Goal: Information Seeking & Learning: Learn about a topic

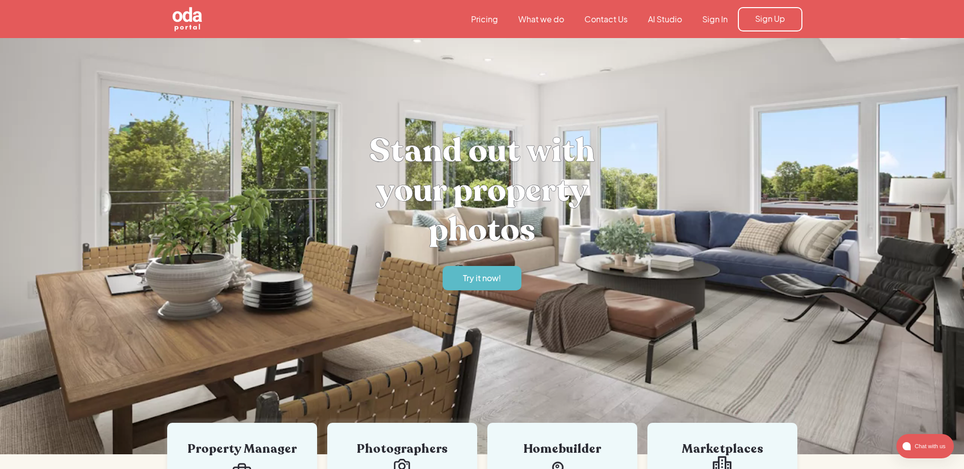
click at [533, 21] on link "What we do" at bounding box center [541, 19] width 66 height 11
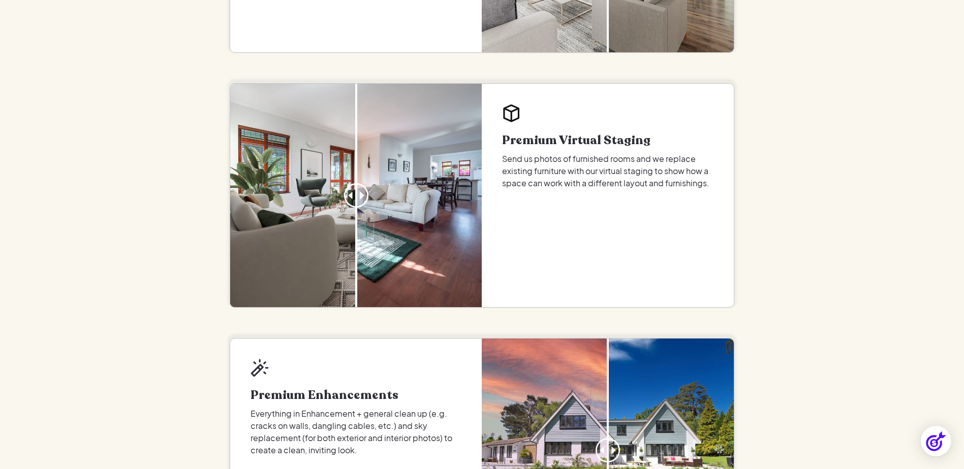
scroll to position [762, 0]
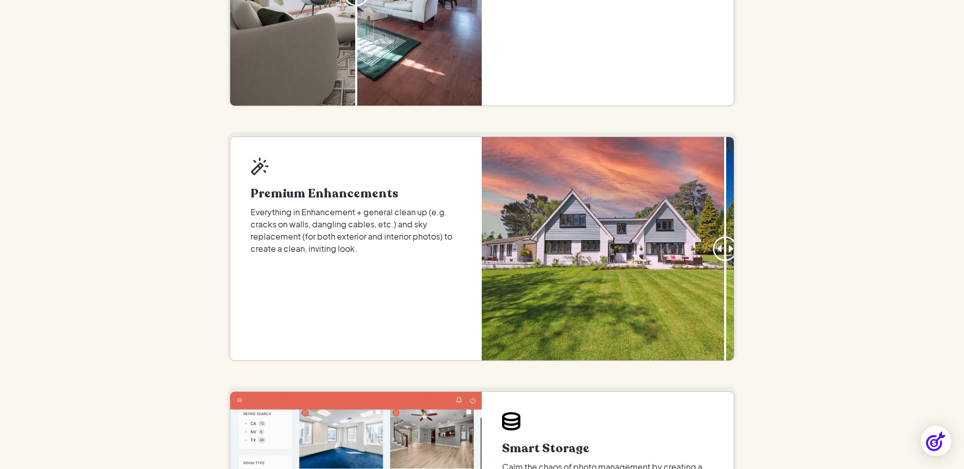
click at [785, 273] on div "Here's what we offer Virtual Staging Send us your unfurnished photos and get th…" at bounding box center [482, 144] width 964 height 1737
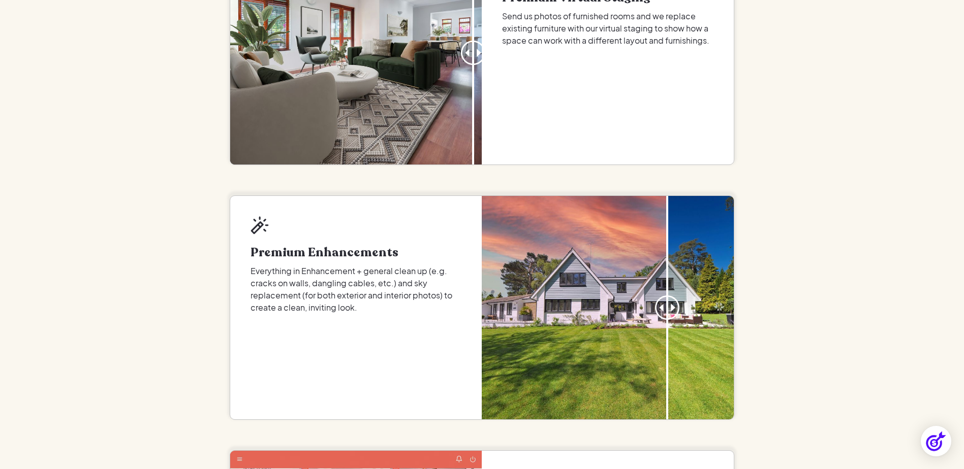
scroll to position [813, 0]
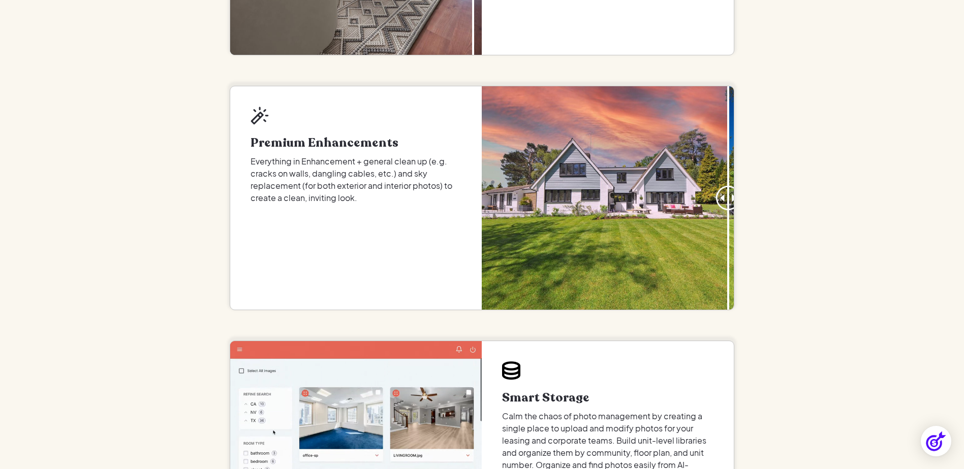
drag, startPoint x: 871, startPoint y: 243, endPoint x: 848, endPoint y: 273, distance: 37.3
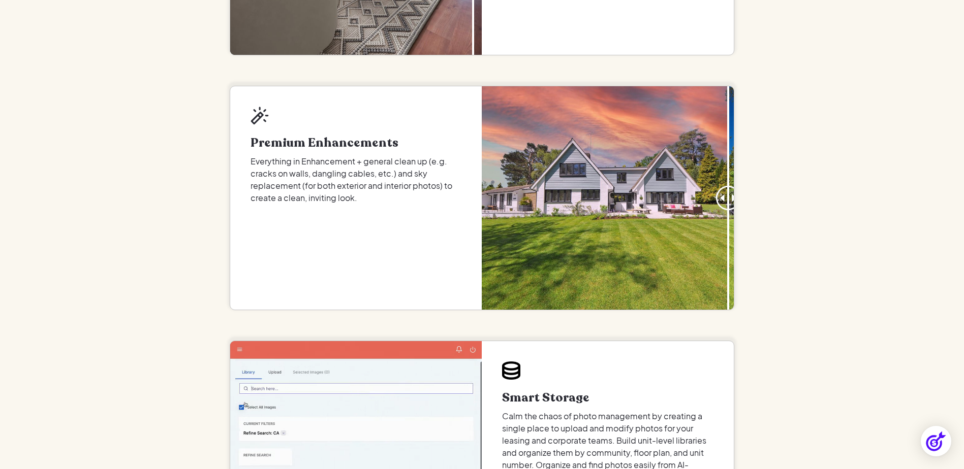
click at [869, 245] on div "Here's what we offer Virtual Staging Send us your unfurnished photos and get th…" at bounding box center [482, 93] width 964 height 1737
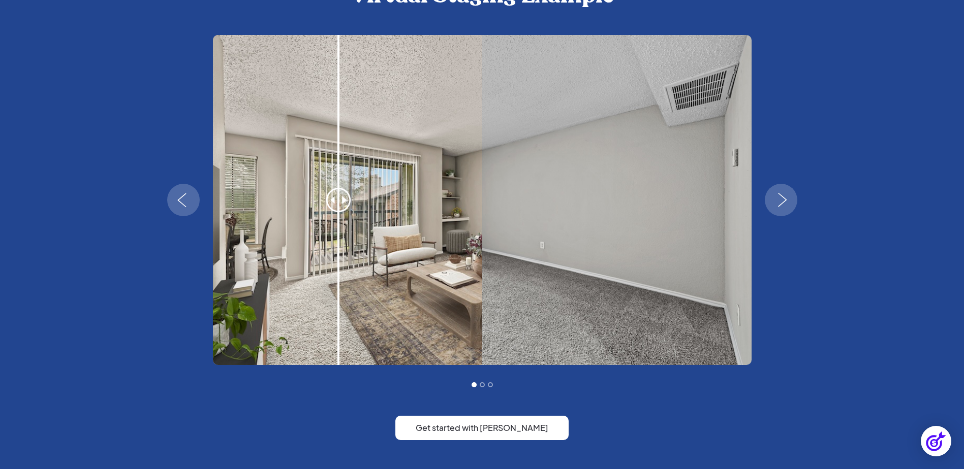
scroll to position [1824, 0]
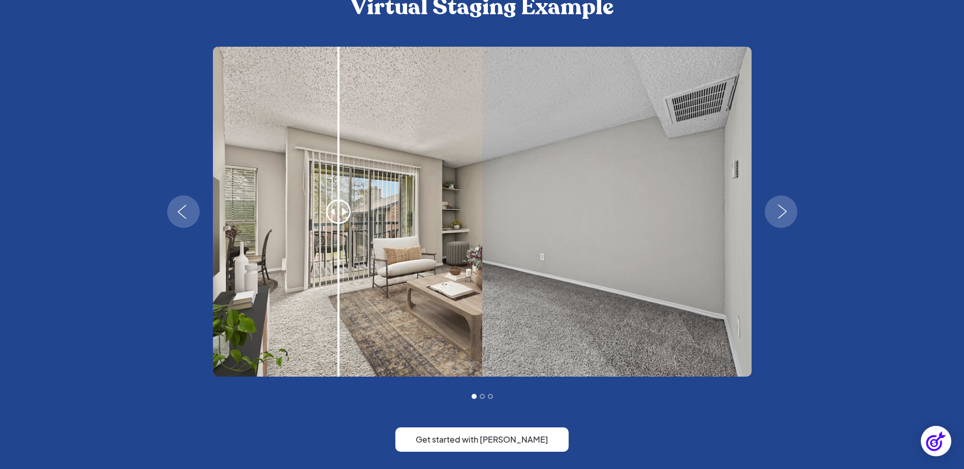
click at [776, 206] on img "next slide" at bounding box center [782, 212] width 29 height 14
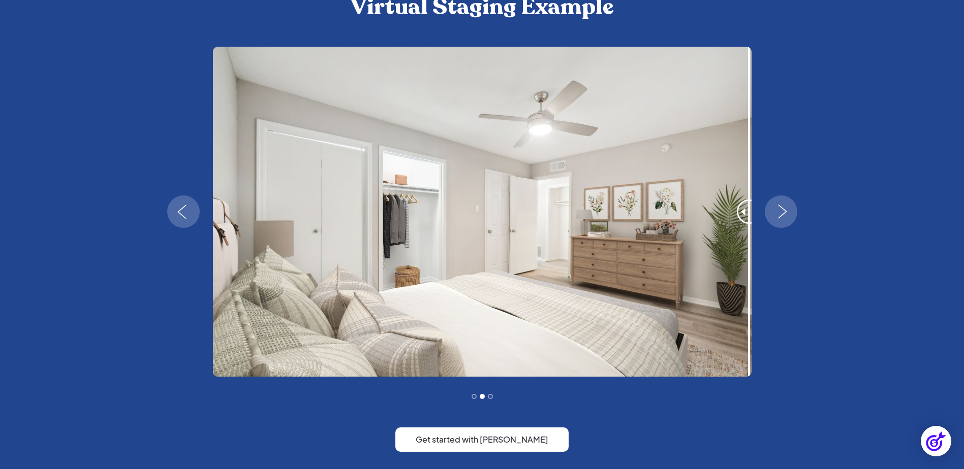
click at [775, 205] on img "next slide" at bounding box center [782, 212] width 29 height 14
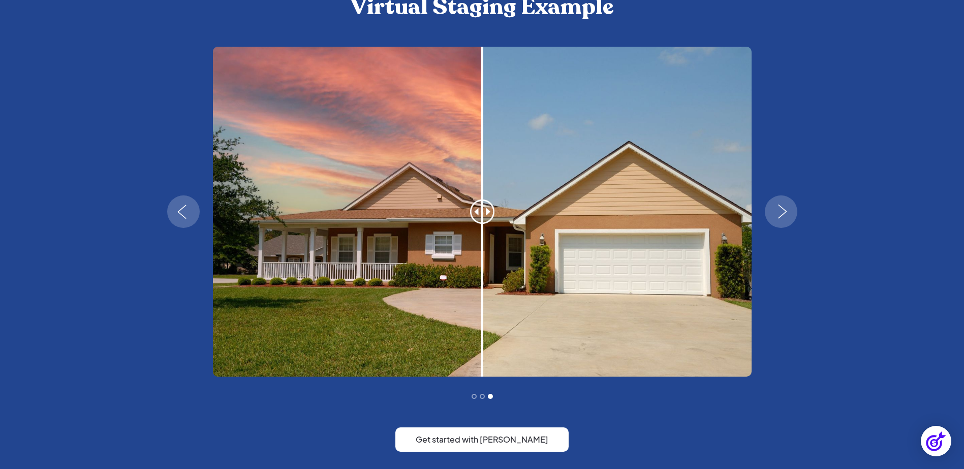
drag, startPoint x: 481, startPoint y: 217, endPoint x: 176, endPoint y: 211, distance: 304.4
click at [176, 211] on div "Slide 3 of 3." at bounding box center [482, 212] width 630 height 330
drag, startPoint x: 468, startPoint y: 214, endPoint x: 315, endPoint y: 206, distance: 152.6
click at [315, 208] on div "3 of 3" at bounding box center [482, 212] width 539 height 330
drag, startPoint x: 468, startPoint y: 209, endPoint x: 532, endPoint y: 215, distance: 64.8
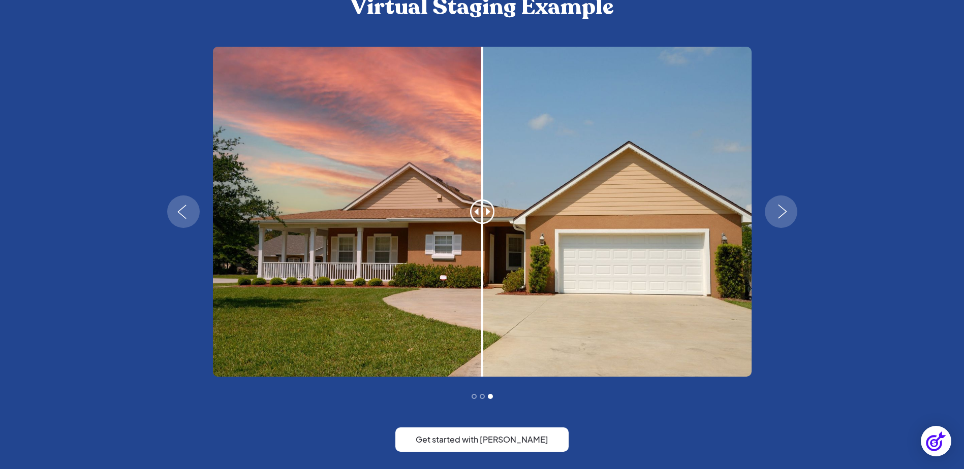
click at [532, 215] on div "3 of 3" at bounding box center [482, 212] width 102 height 330
drag, startPoint x: 464, startPoint y: 221, endPoint x: 420, endPoint y: 221, distance: 43.7
click at [411, 224] on div "3 of 3" at bounding box center [482, 212] width 539 height 330
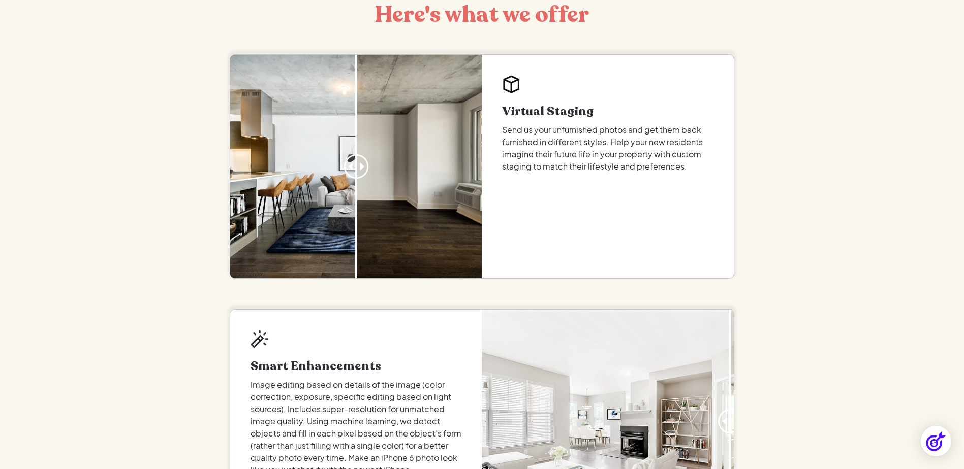
scroll to position [0, 0]
